Goal: Communication & Community: Answer question/provide support

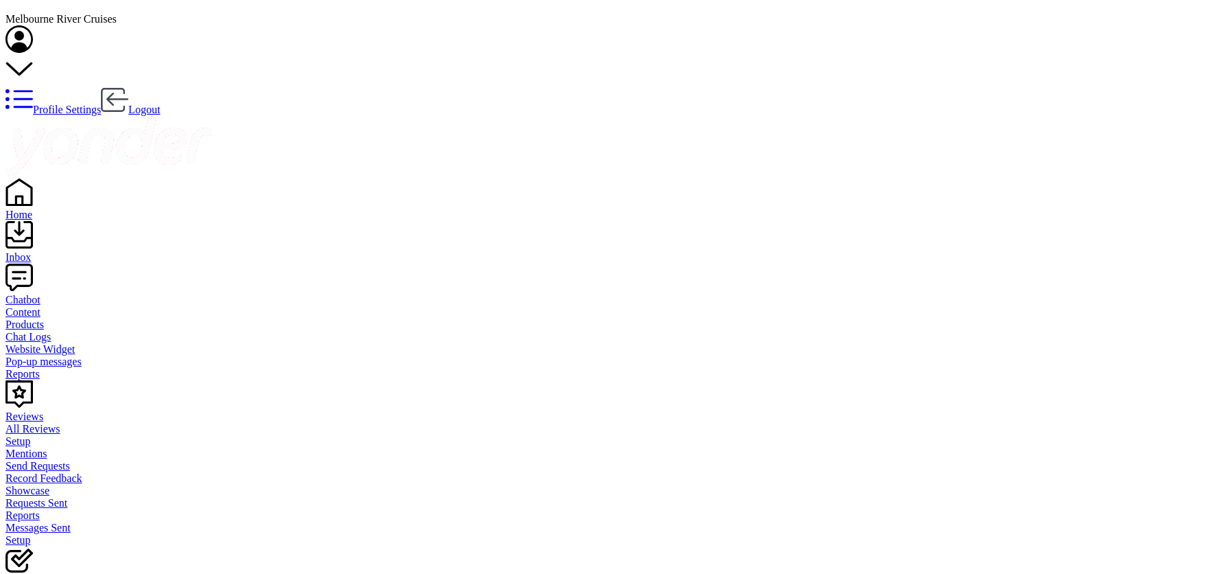
click at [43, 209] on div "Home" at bounding box center [615, 215] width 1220 height 12
click at [45, 251] on div "Inbox" at bounding box center [609, 257] width 1209 height 12
